Goal: Transaction & Acquisition: Subscribe to service/newsletter

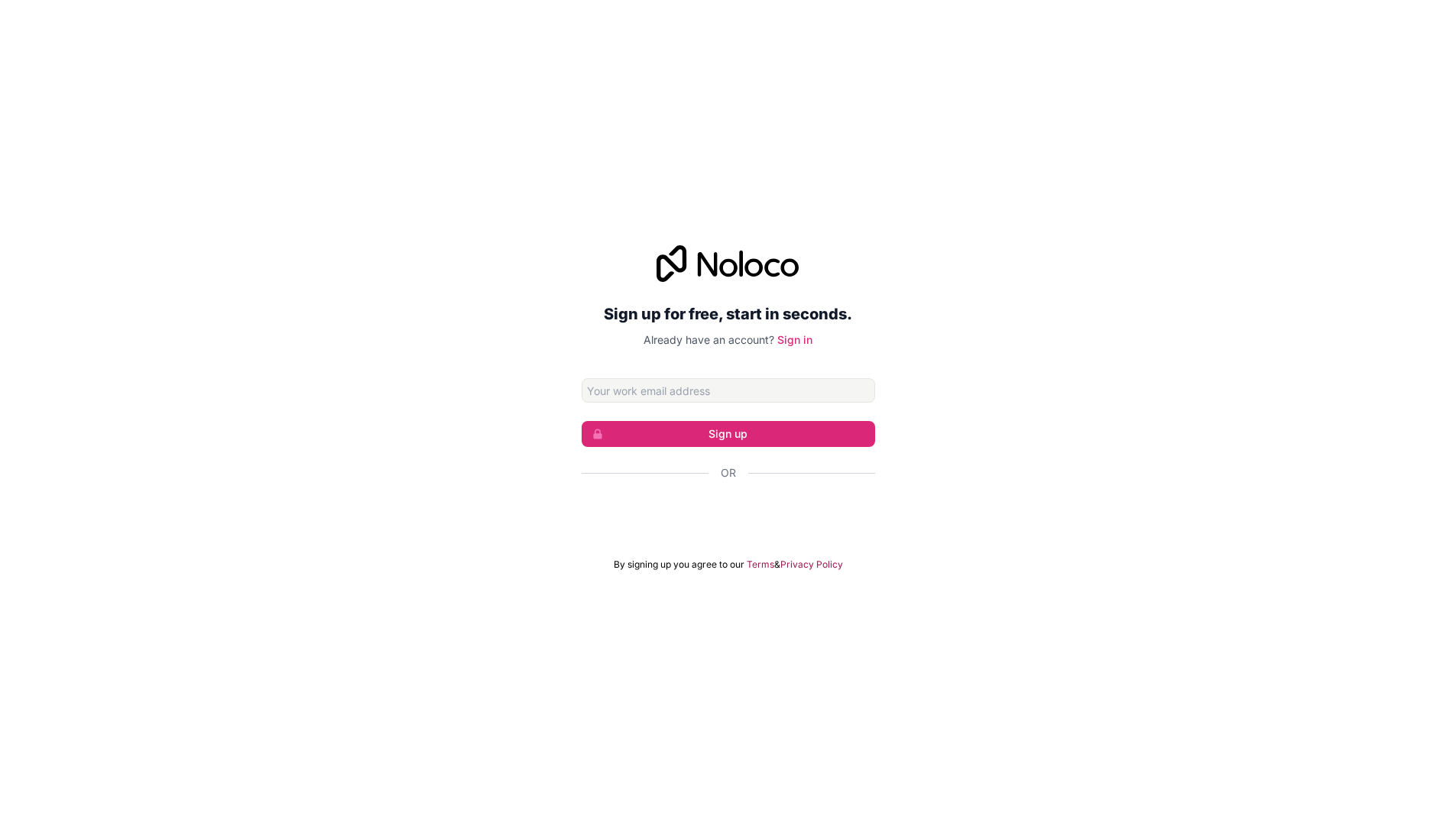
type input "[EMAIL_ADDRESS][DOMAIN_NAME]"
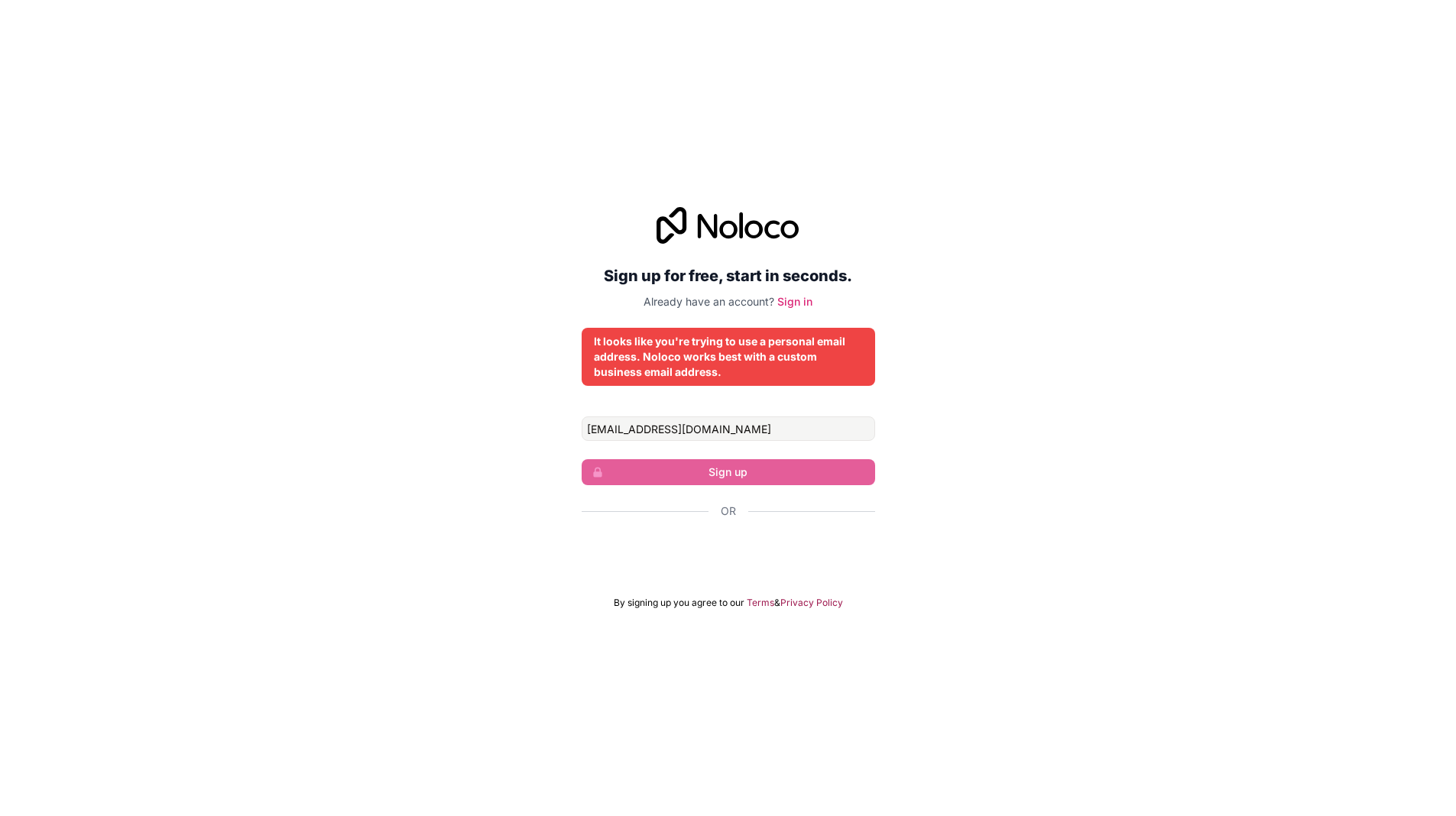
click at [720, 495] on form "[EMAIL_ADDRESS][DOMAIN_NAME] Sign up Or By signing up you agree to our Terms & …" at bounding box center [728, 513] width 294 height 192
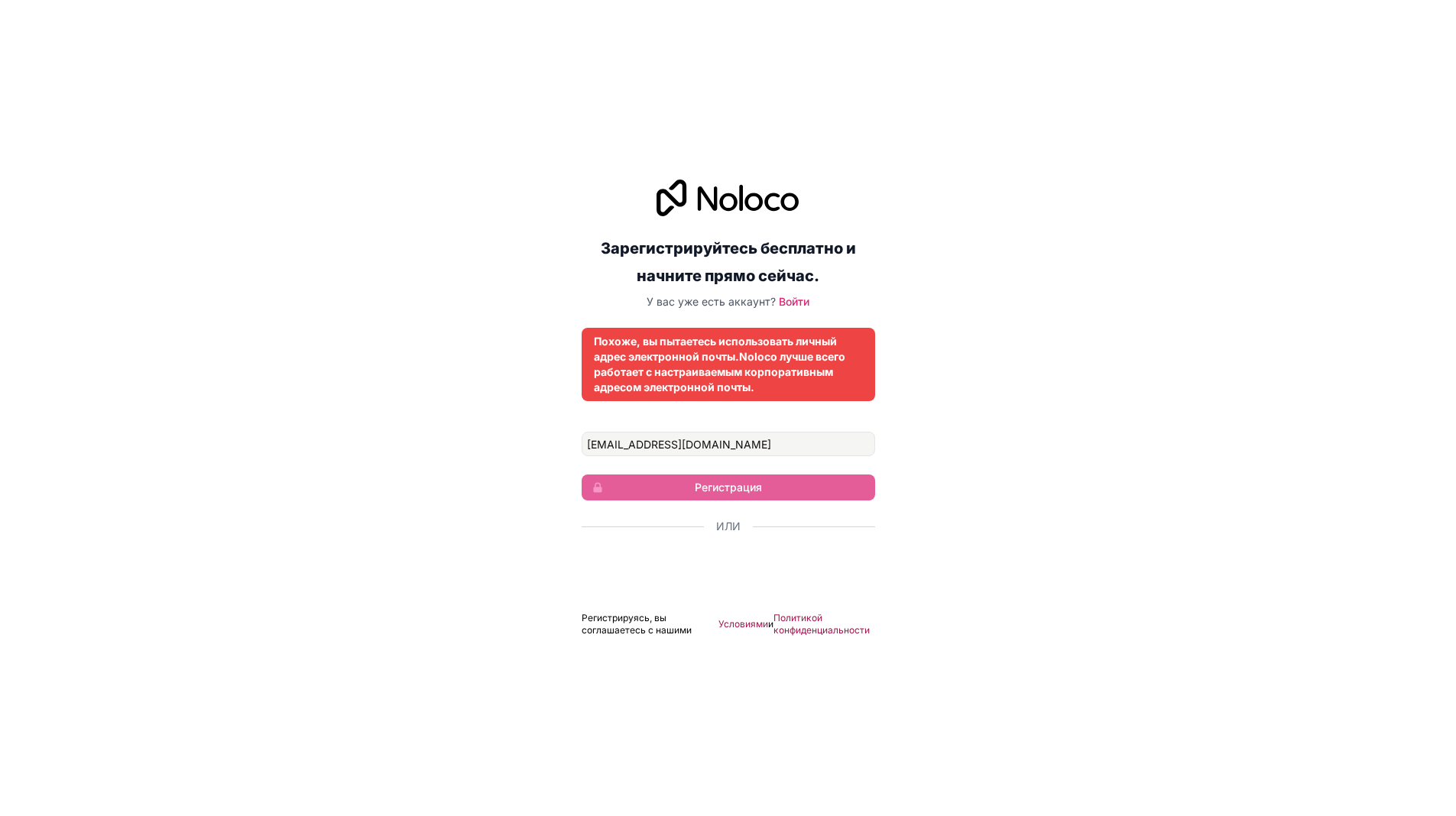
click at [355, 296] on div "Зарегистрируйтесь бесплатно и начните прямо сейчас. У вас уже есть аккаунт? Вой…" at bounding box center [728, 408] width 1456 height 500
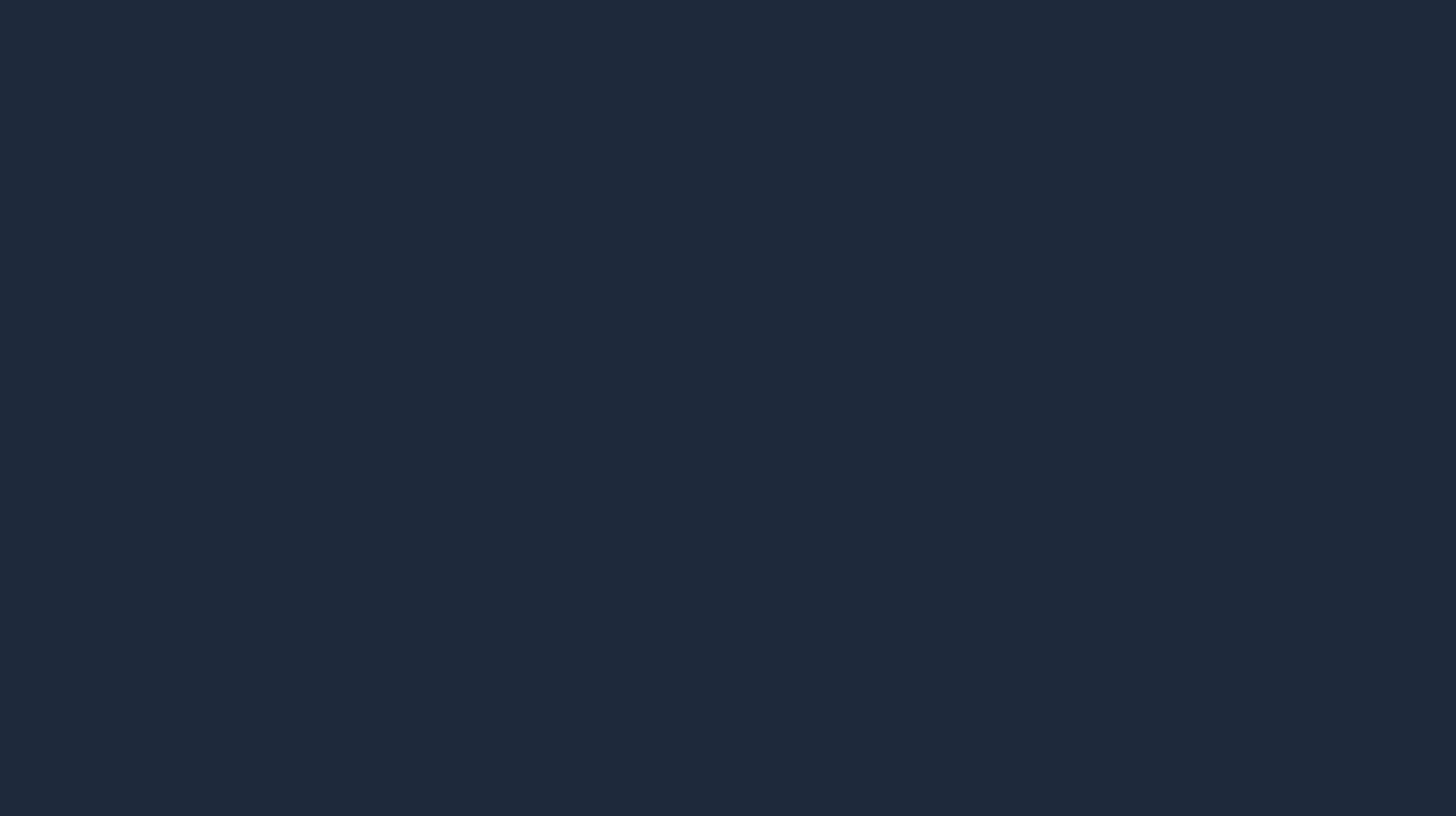
click at [994, 131] on div at bounding box center [728, 408] width 1456 height 816
